Goal: Register for event/course

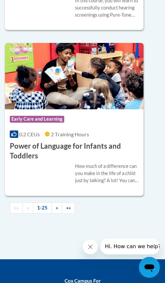
scroll to position [4134, 0]
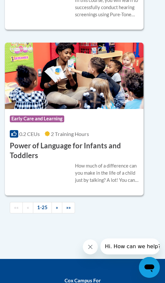
click at [51, 202] on link "»" at bounding box center [56, 207] width 11 height 11
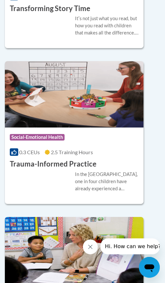
scroll to position [3220, 0]
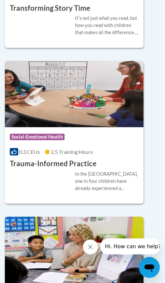
click at [45, 103] on img at bounding box center [74, 94] width 138 height 66
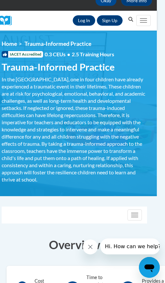
scroll to position [58, 8]
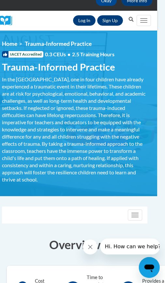
click at [135, 215] on span "button" at bounding box center [134, 215] width 7 height 1
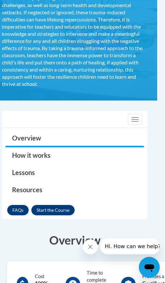
scroll to position [154, 8]
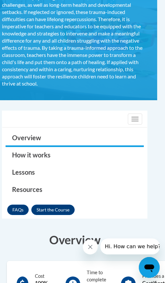
click at [56, 205] on button "Enroll" at bounding box center [52, 210] width 43 height 10
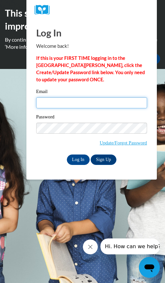
click at [53, 102] on input "Email" at bounding box center [91, 102] width 111 height 11
click at [120, 102] on input "Email" at bounding box center [91, 102] width 111 height 11
paste input "[PERSON_NAME].KidzKorner"
type input "[PERSON_NAME][EMAIL_ADDRESS][DOMAIN_NAME]"
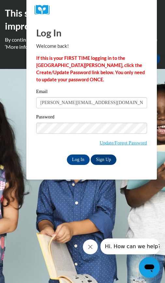
click at [109, 157] on link "Sign Up" at bounding box center [103, 160] width 25 height 10
